Goal: Navigation & Orientation: Find specific page/section

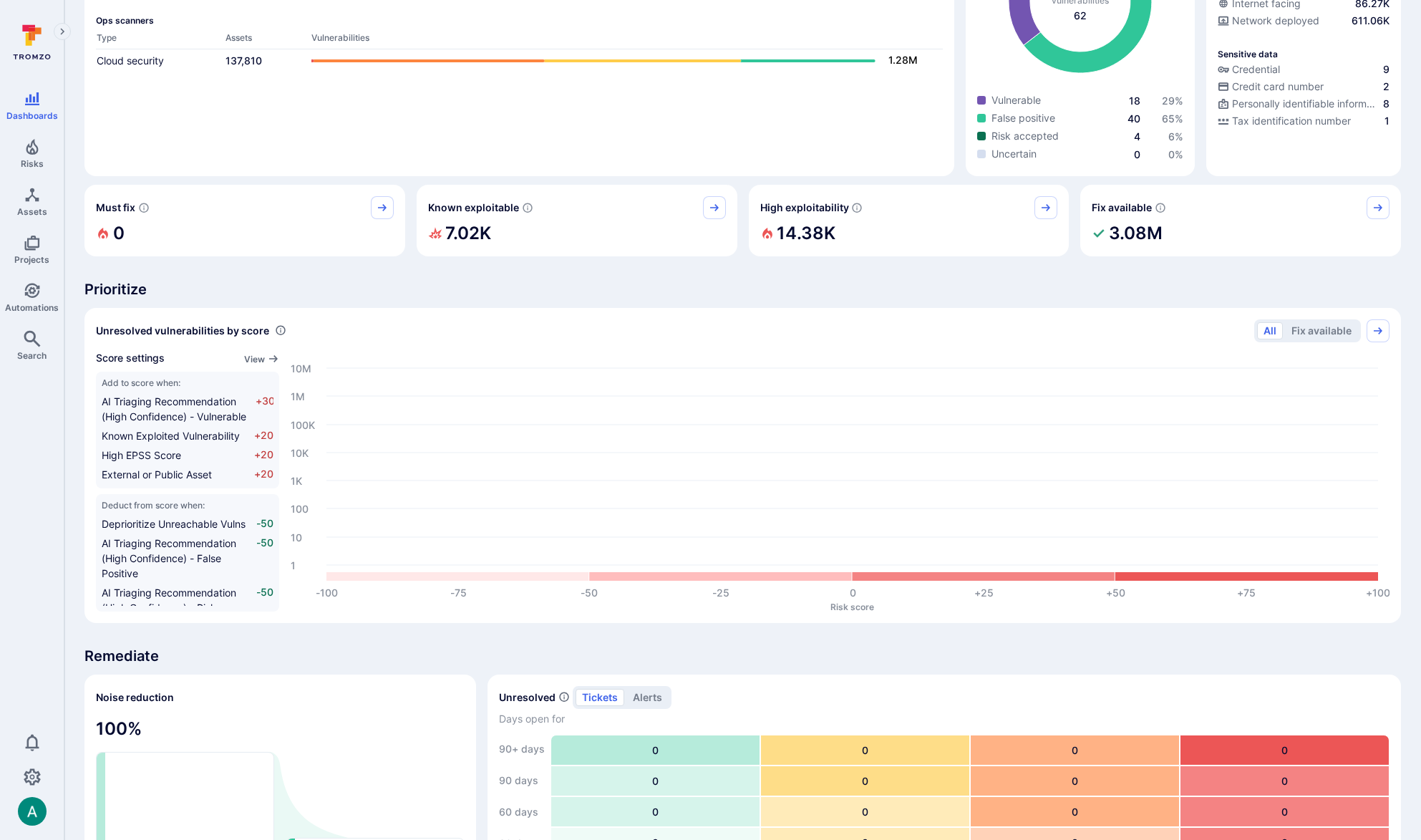
scroll to position [70, 0]
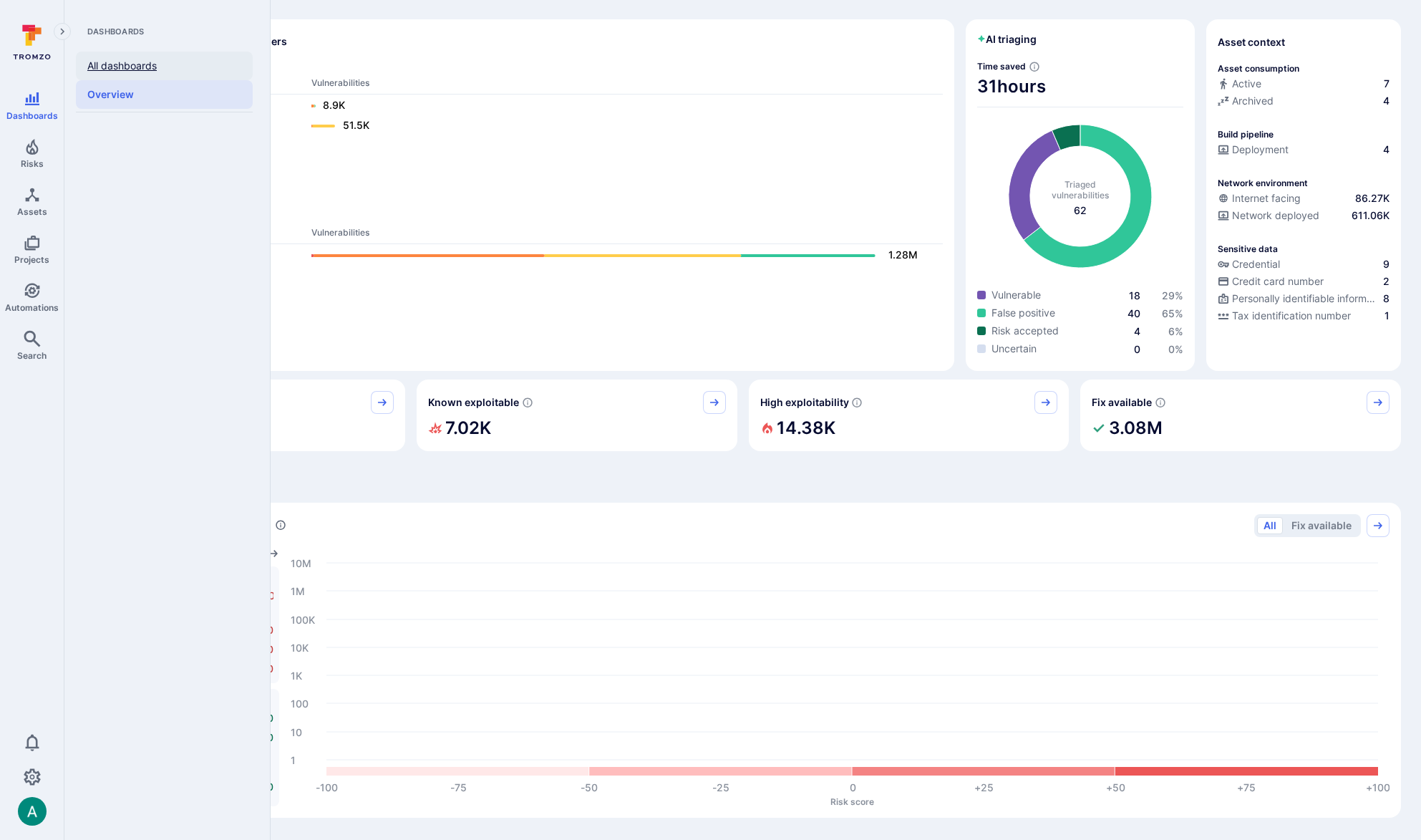
click at [118, 68] on link "All dashboards" at bounding box center [164, 65] width 177 height 28
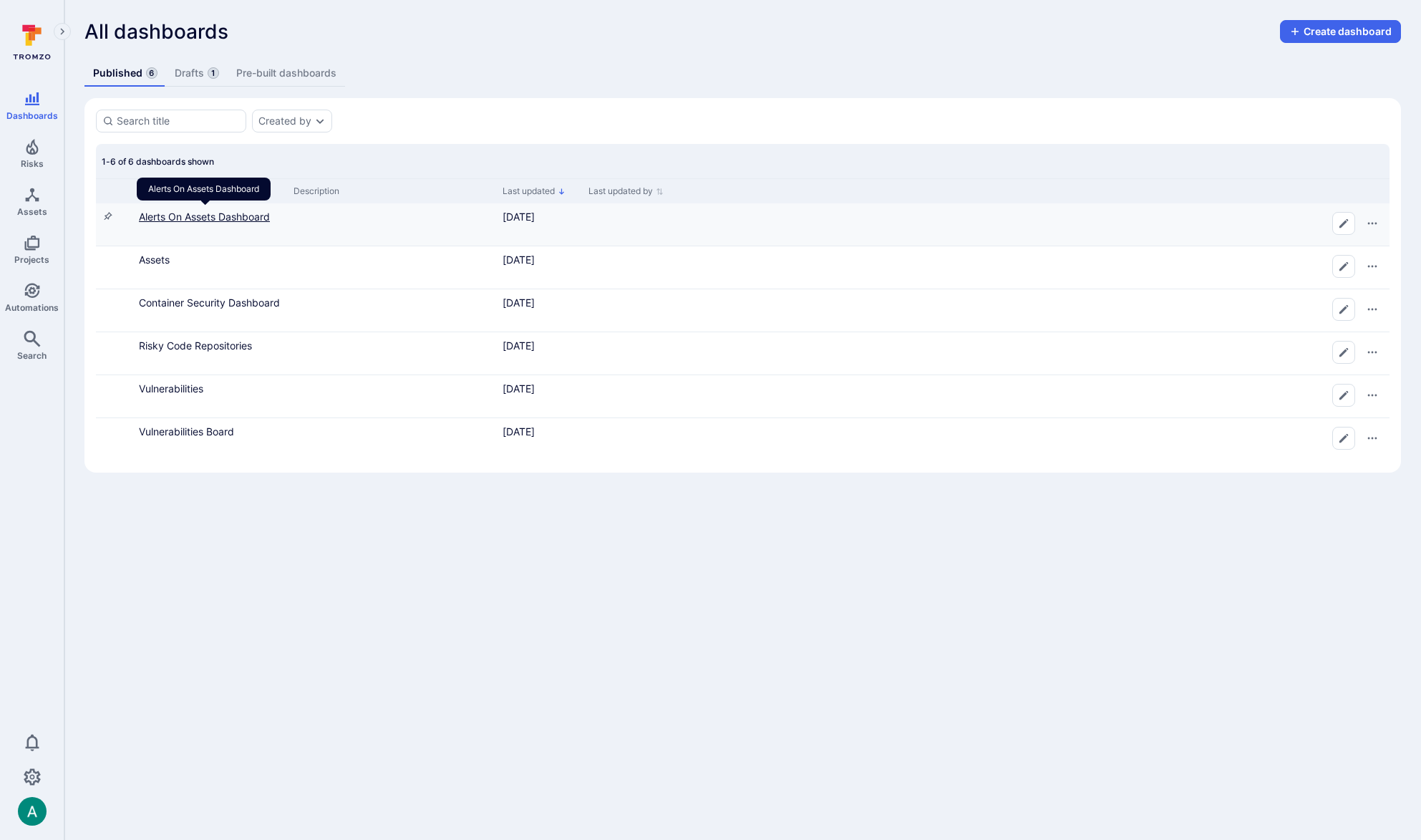
click at [218, 217] on link "Alerts On Assets Dashboard" at bounding box center [204, 217] width 131 height 12
click at [159, 257] on link "Assets" at bounding box center [154, 260] width 31 height 12
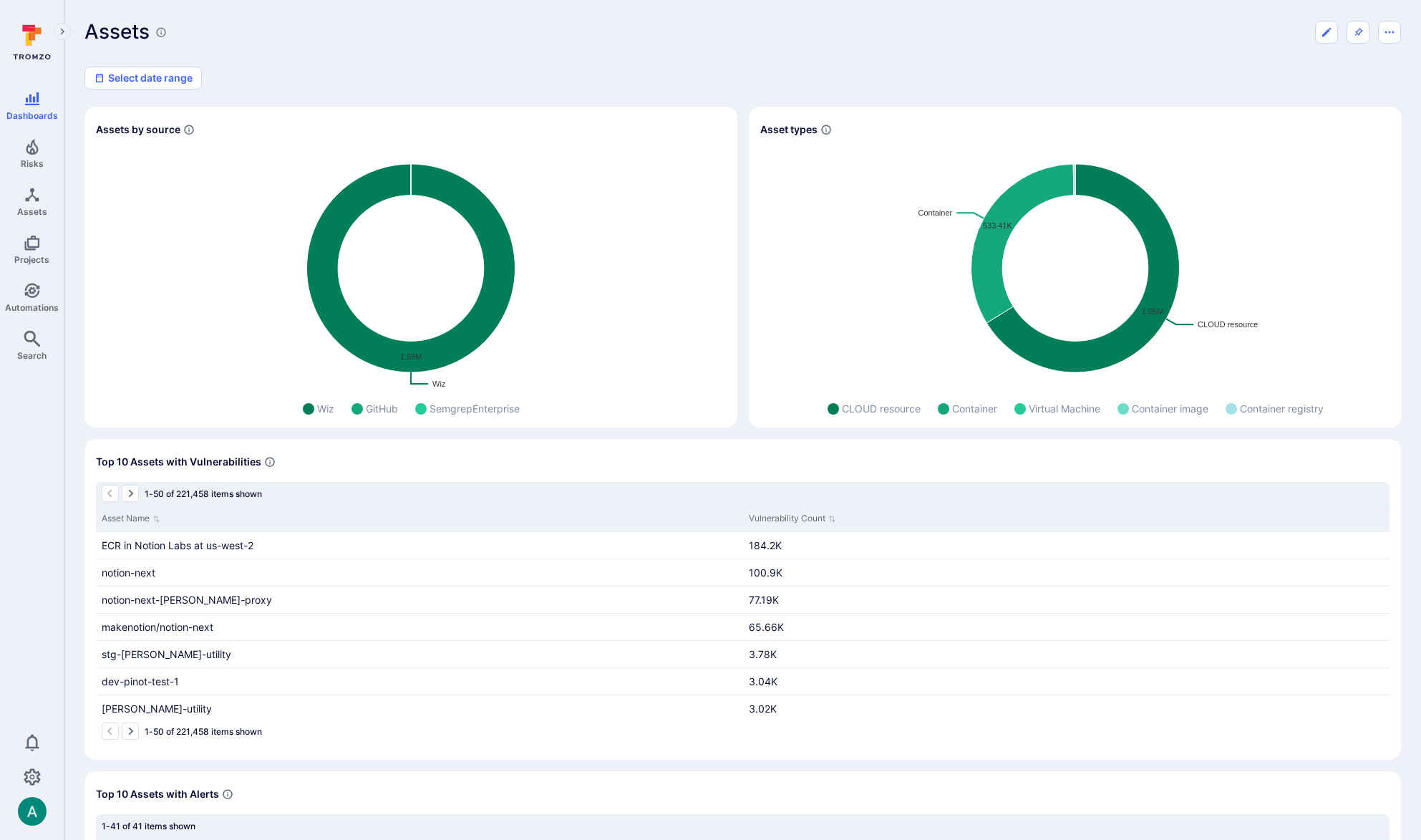
scroll to position [272, 0]
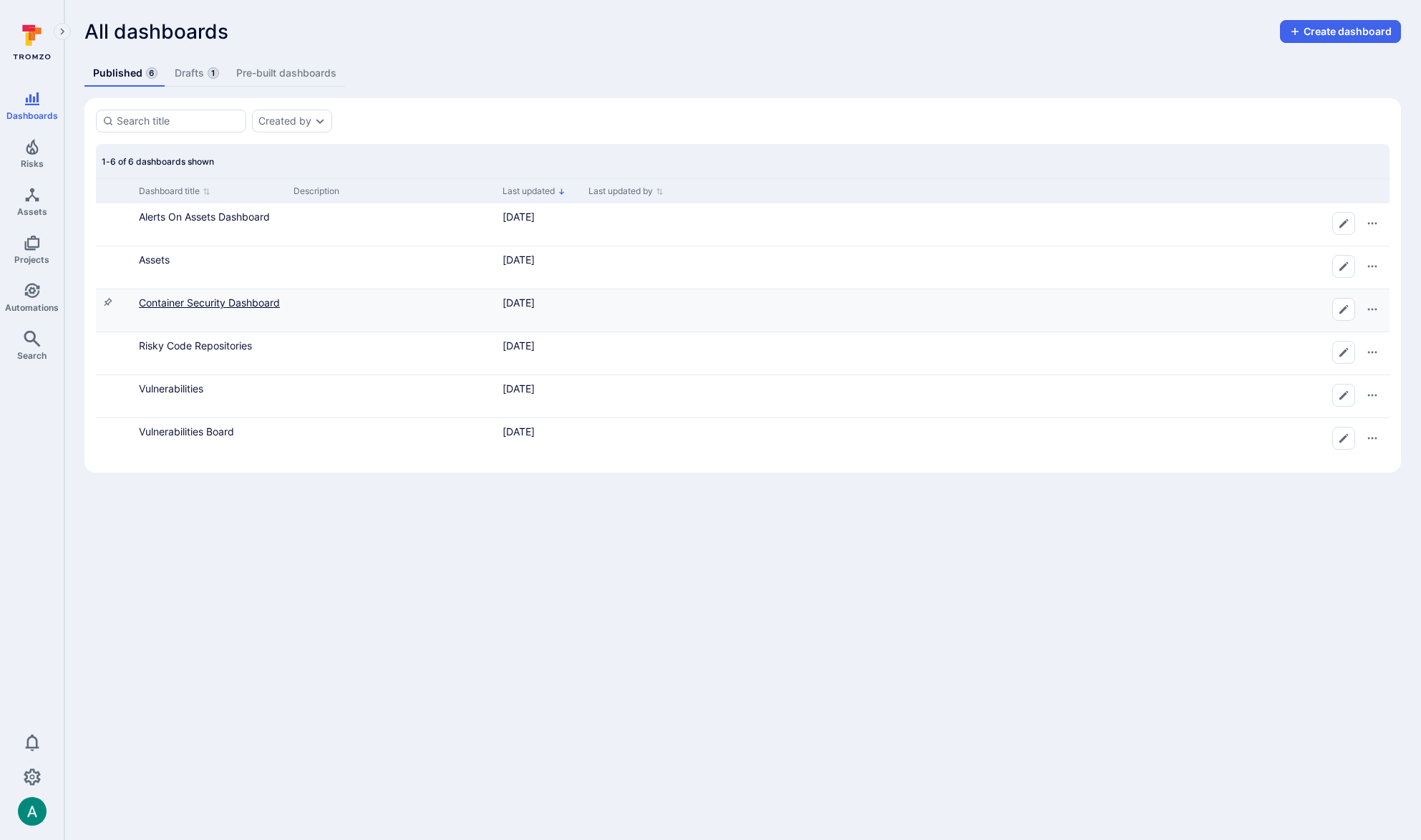
click at [199, 299] on link "Container Security Dashboard" at bounding box center [209, 302] width 141 height 12
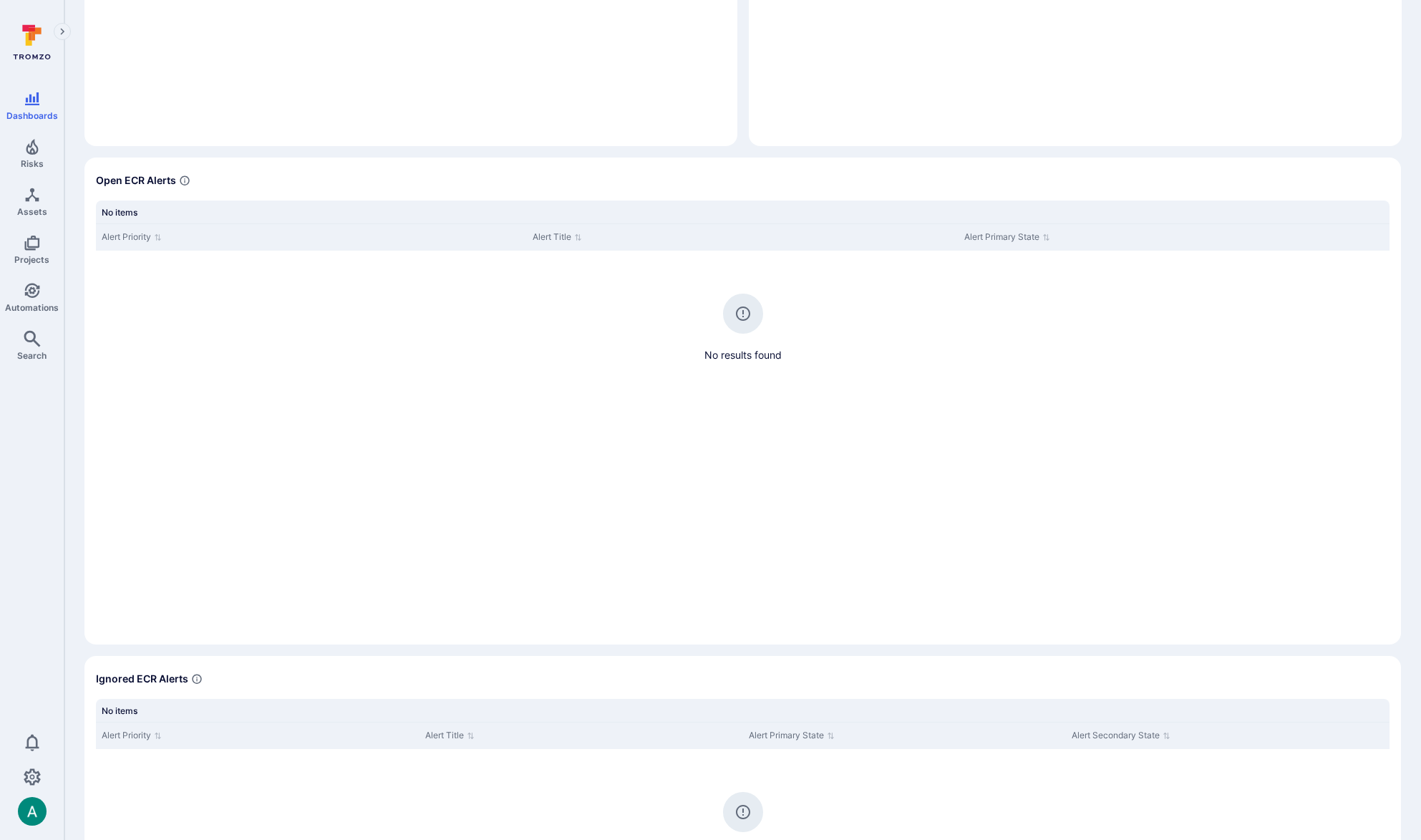
scroll to position [743, 0]
